Goal: Transaction & Acquisition: Purchase product/service

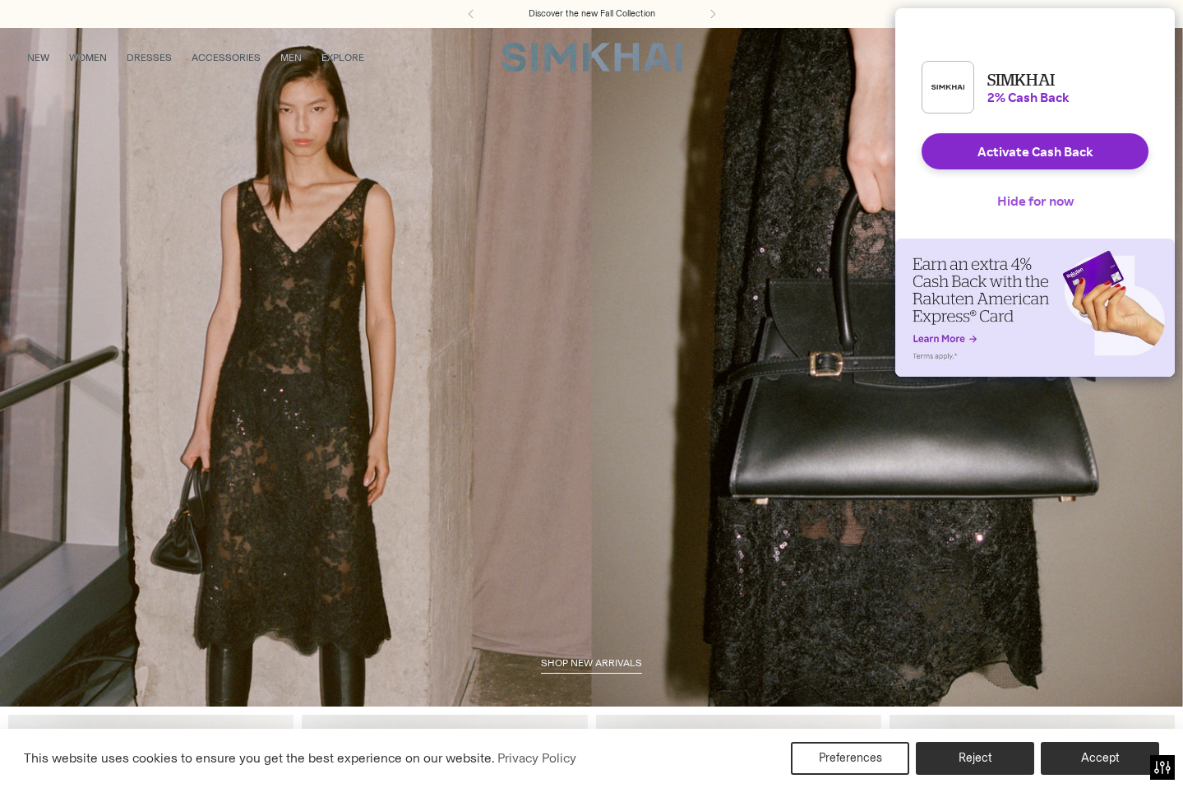
click at [1000, 215] on button "Hide for now" at bounding box center [1035, 201] width 103 height 36
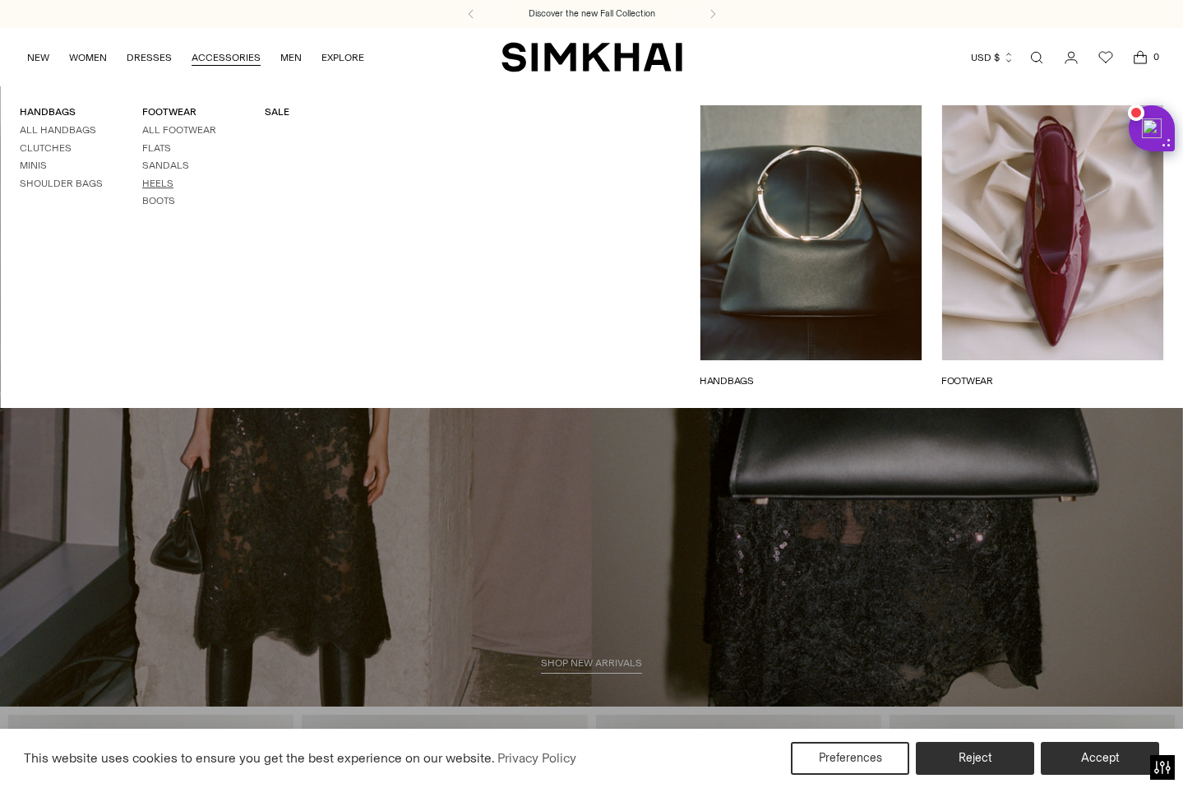
click at [151, 183] on link "Heels" at bounding box center [157, 184] width 31 height 12
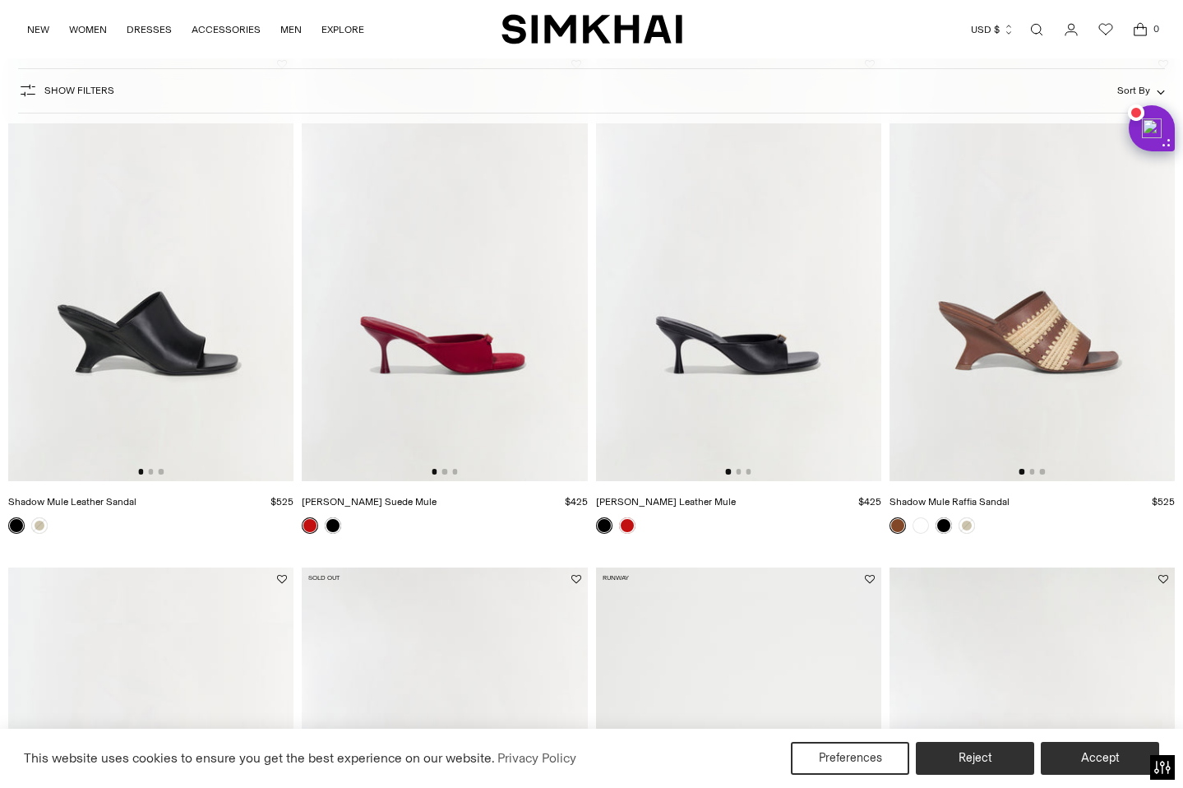
scroll to position [693, 0]
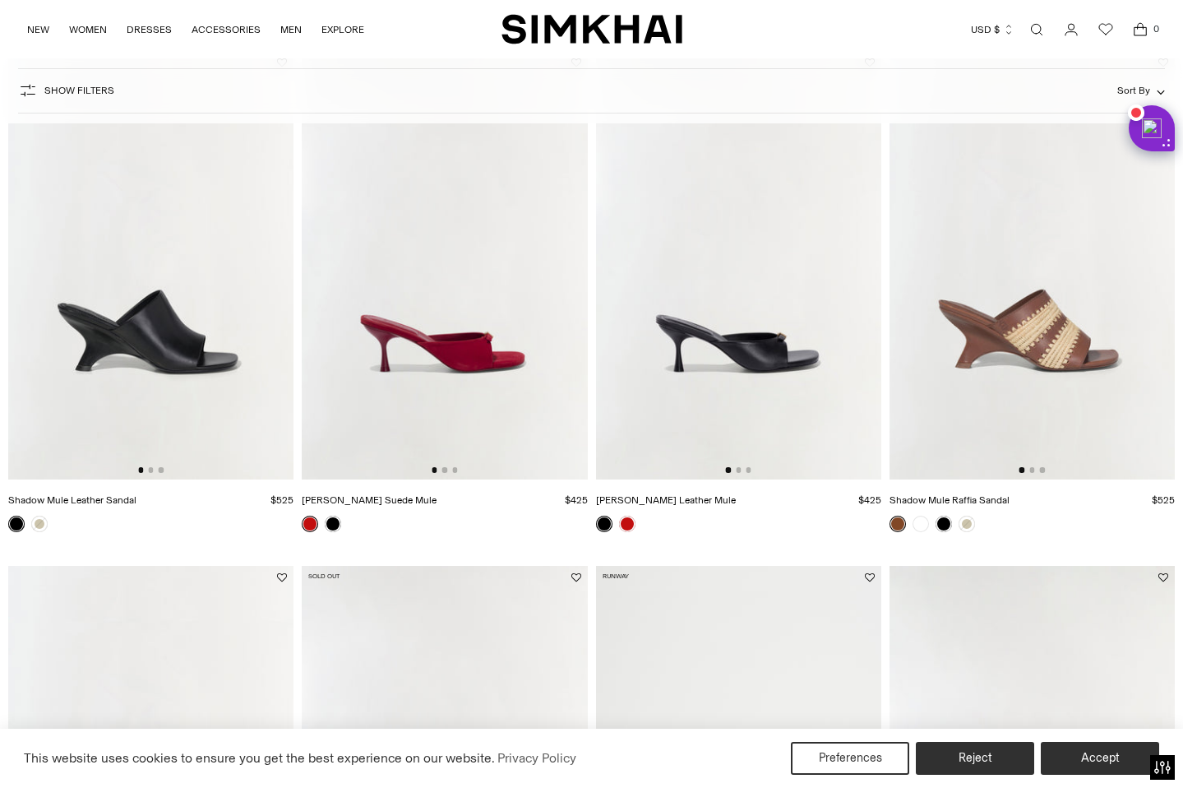
click at [280, 310] on img at bounding box center [150, 265] width 285 height 428
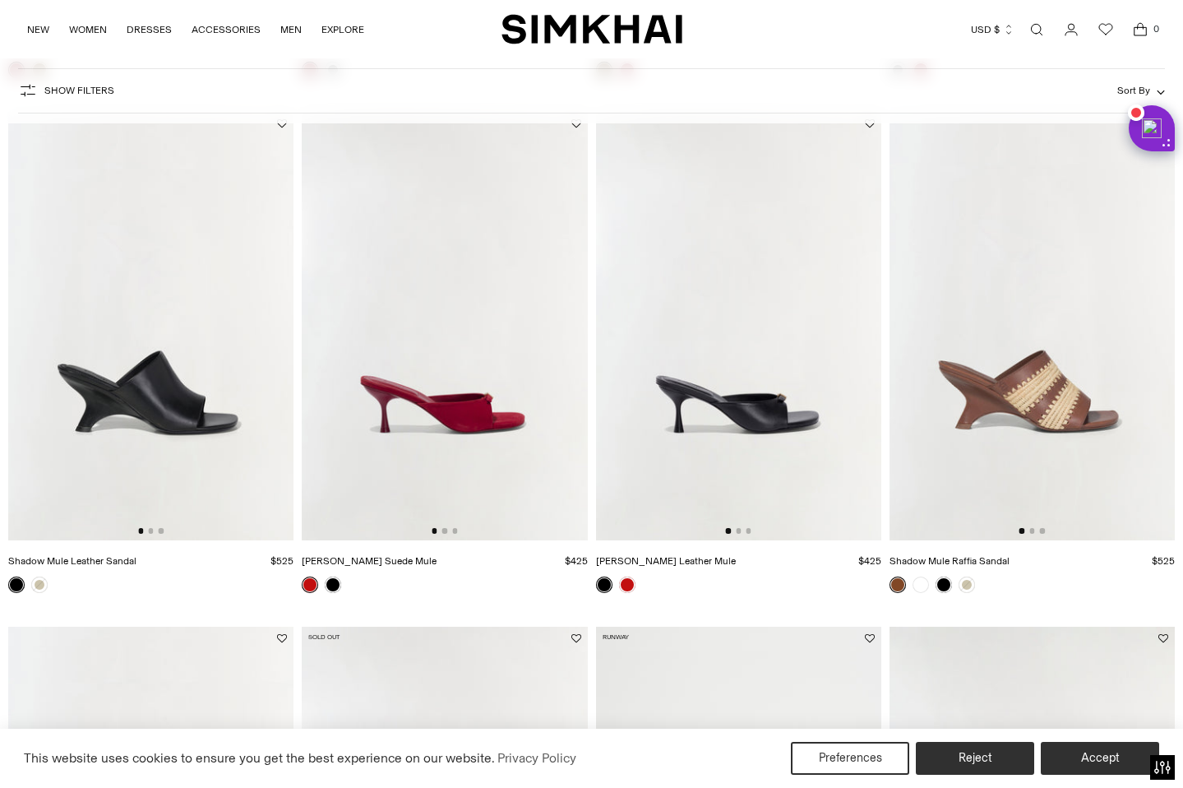
scroll to position [623, 0]
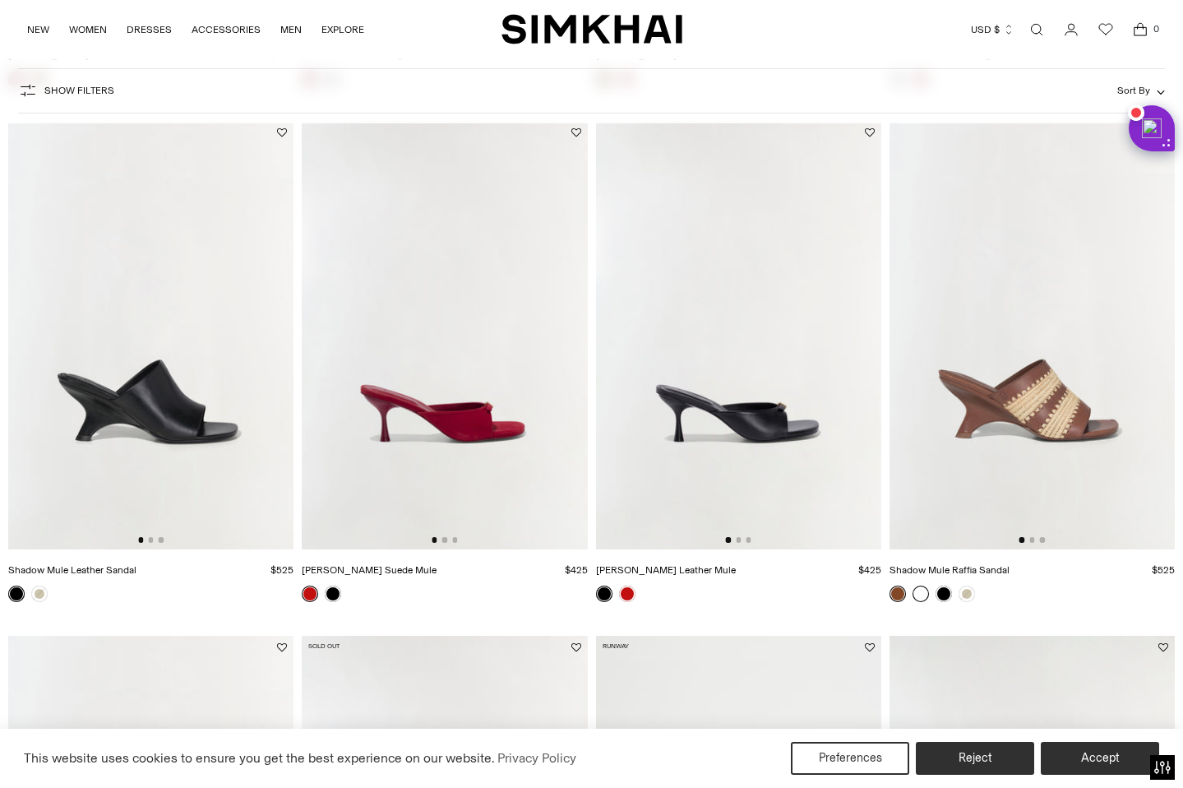
click at [920, 596] on link at bounding box center [921, 594] width 16 height 16
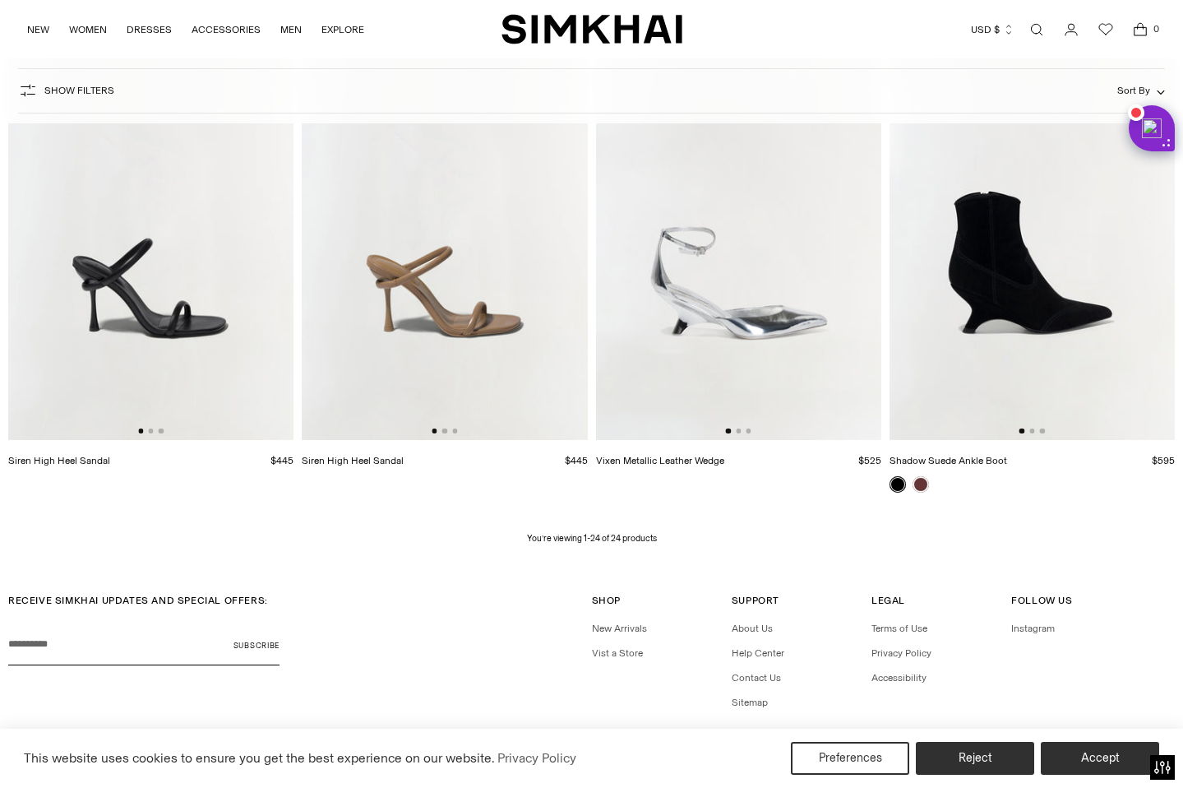
scroll to position [2794, 0]
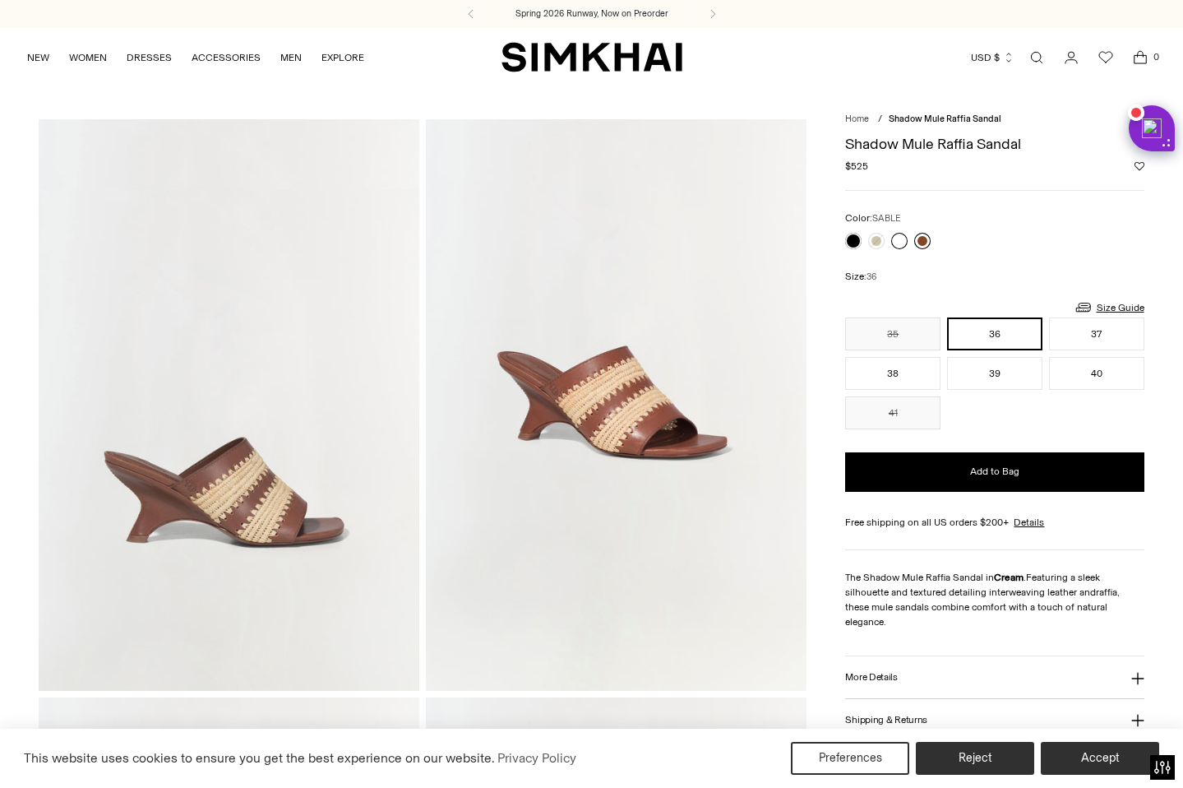
click at [924, 239] on link at bounding box center [923, 241] width 16 height 16
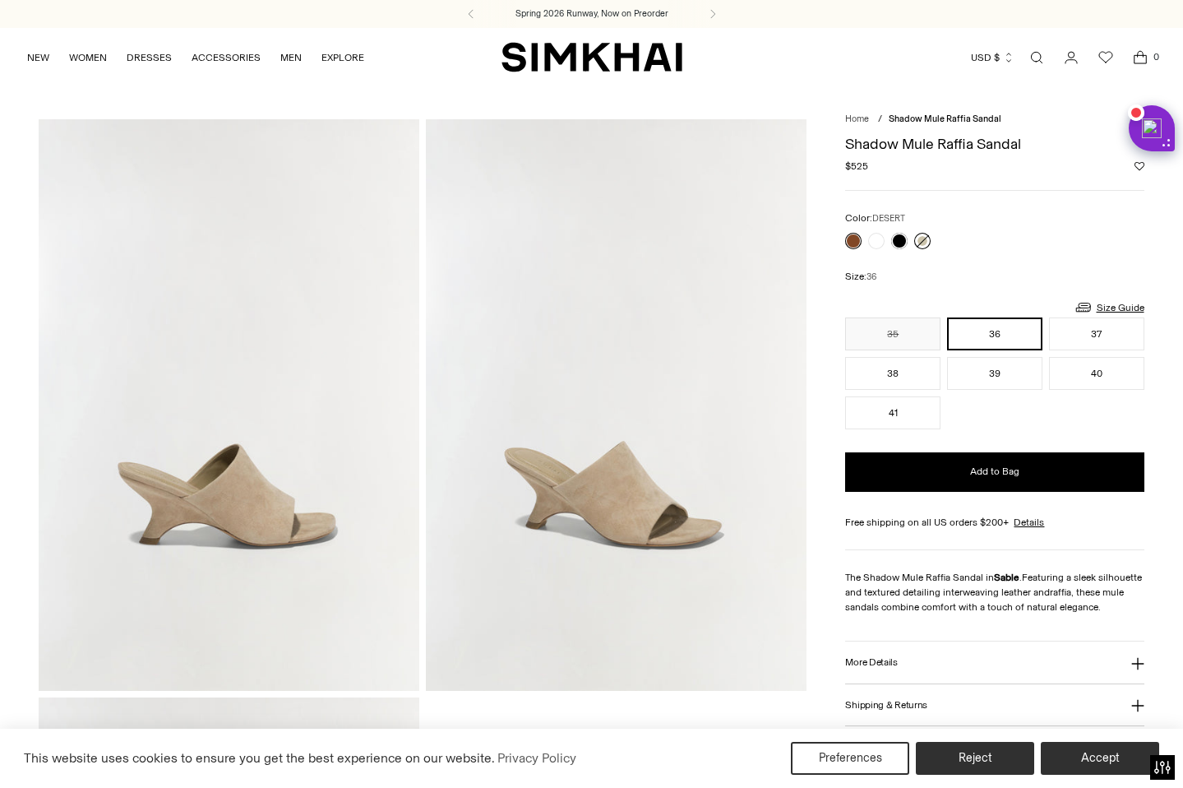
click at [926, 239] on link at bounding box center [923, 241] width 16 height 16
